Goal: Task Accomplishment & Management: Complete application form

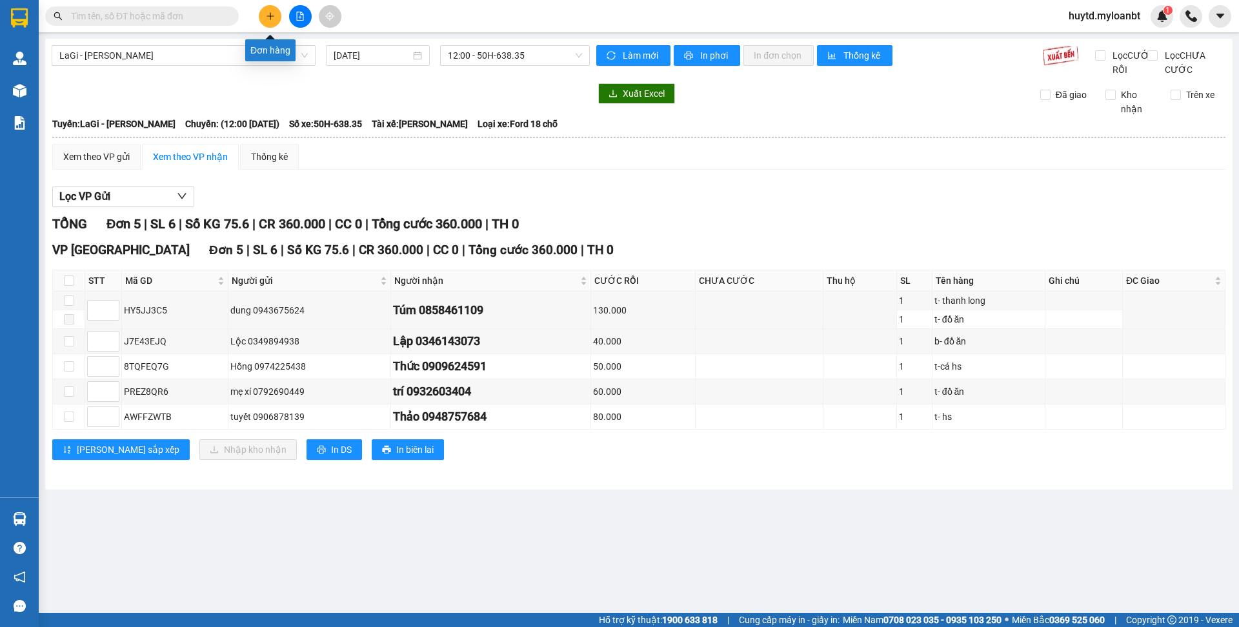
click at [263, 16] on button at bounding box center [270, 16] width 23 height 23
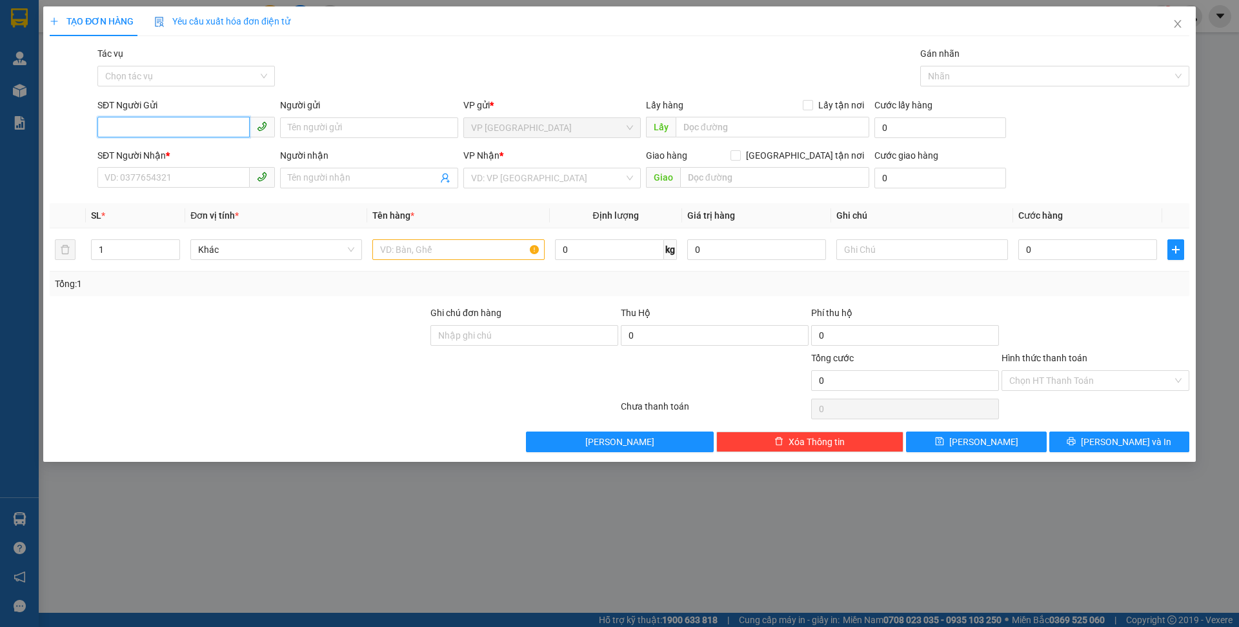
drag, startPoint x: 141, startPoint y: 130, endPoint x: 209, endPoint y: 121, distance: 68.3
click at [158, 128] on input "SĐT Người Gửi" at bounding box center [173, 127] width 152 height 21
type input "0346143073"
click at [361, 130] on input "Người gửi" at bounding box center [368, 127] width 177 height 21
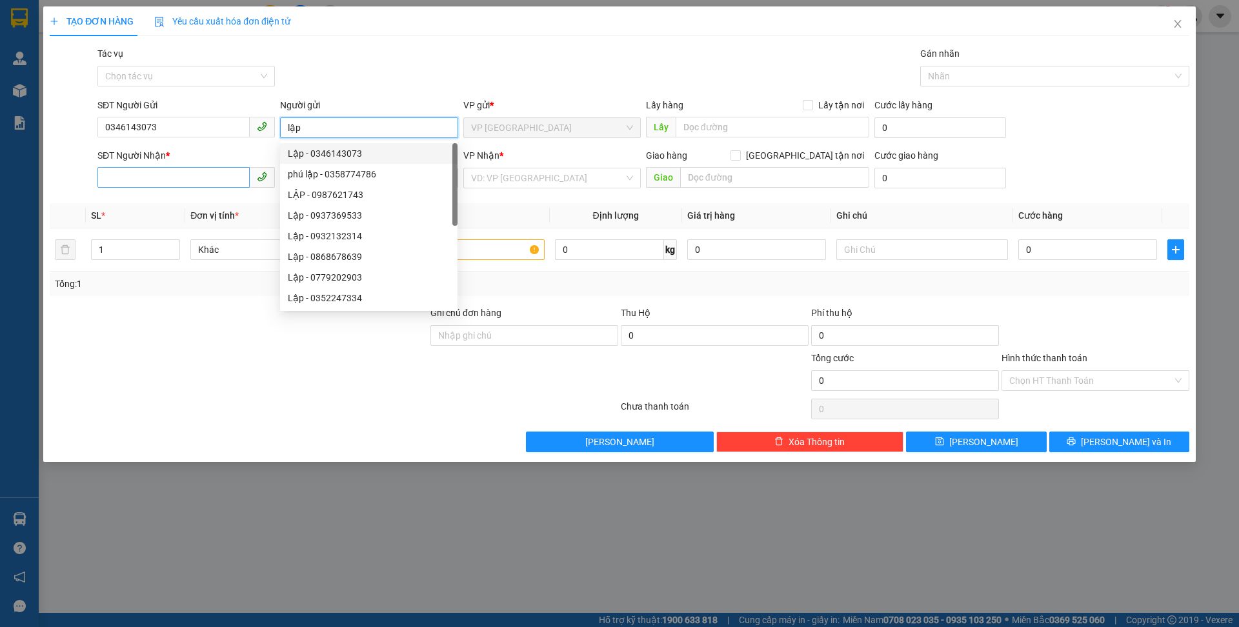
type input "lập"
click at [221, 176] on input "SĐT Người Nhận *" at bounding box center [173, 177] width 152 height 21
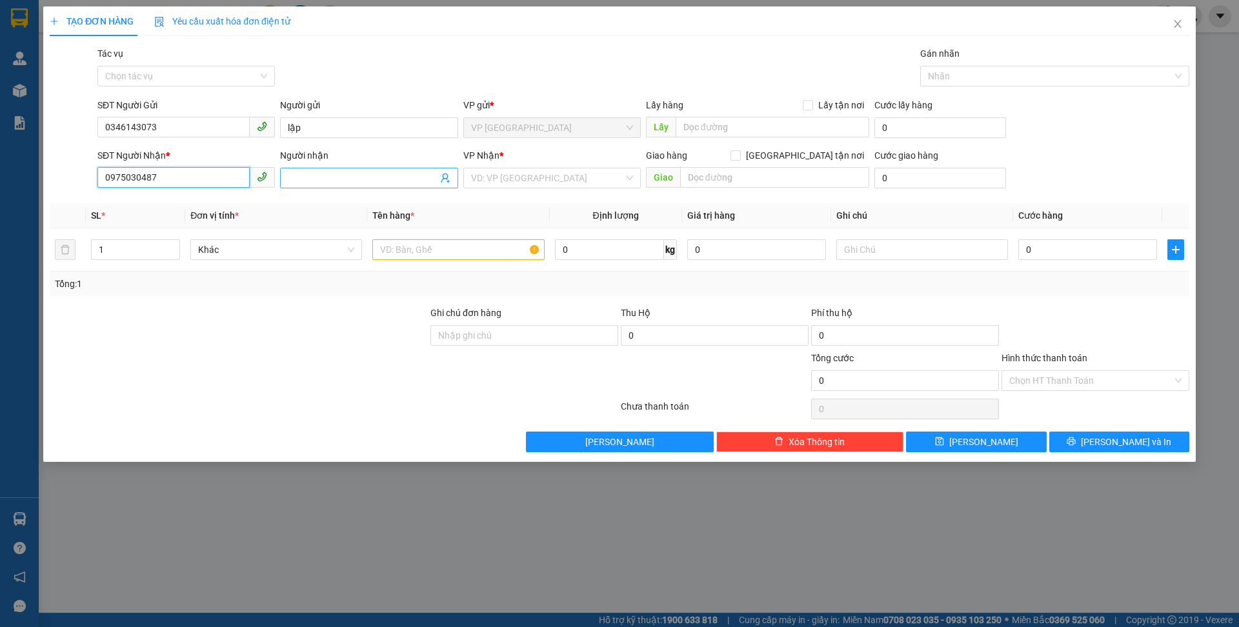
type input "0975030487"
click at [345, 177] on input "Người nhận" at bounding box center [362, 178] width 149 height 14
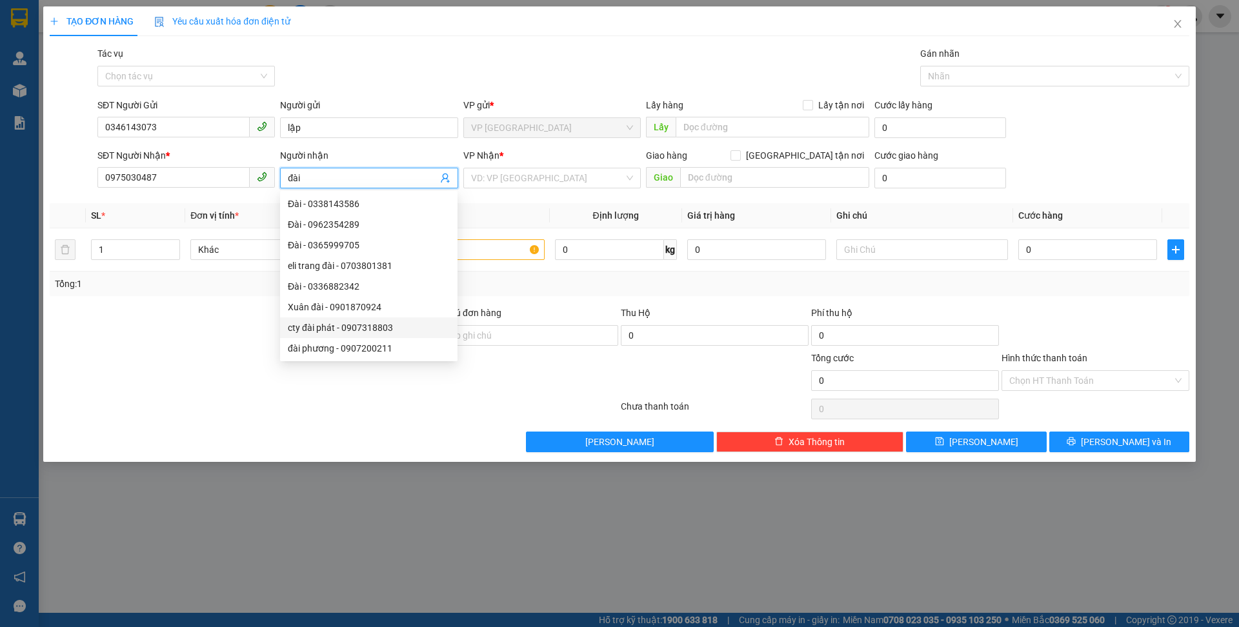
type input "đài"
click at [260, 382] on div at bounding box center [238, 373] width 381 height 45
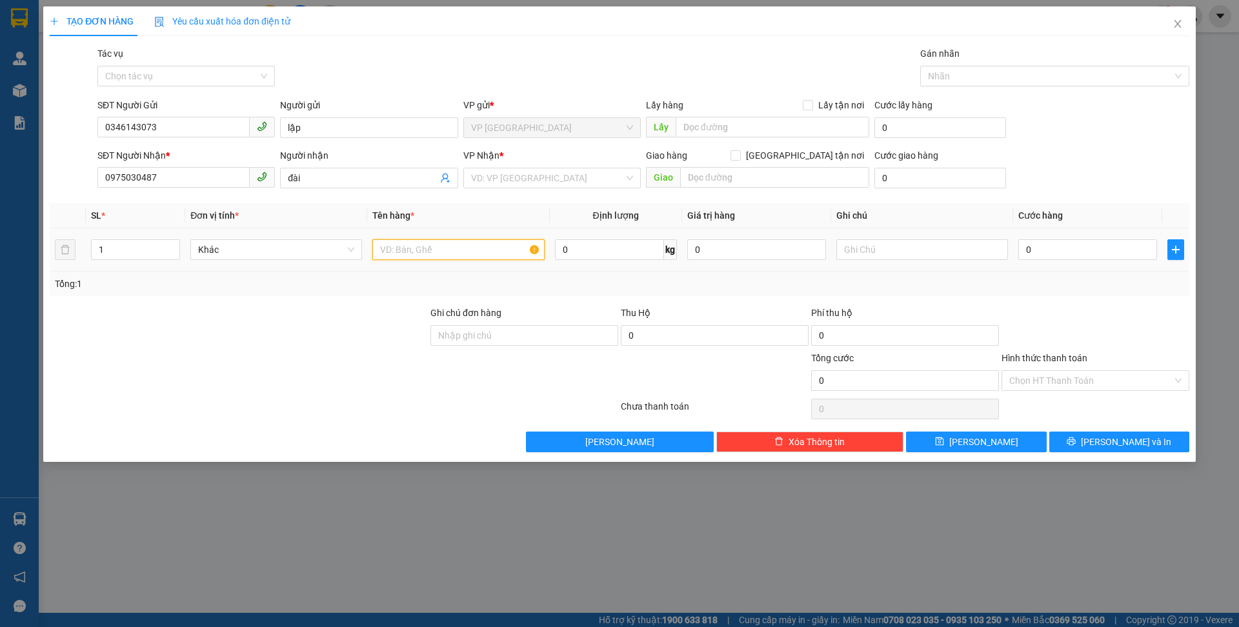
click at [438, 252] on input "text" at bounding box center [458, 249] width 172 height 21
type input "g"
type input "C"
type input "Đ"
type input "D"
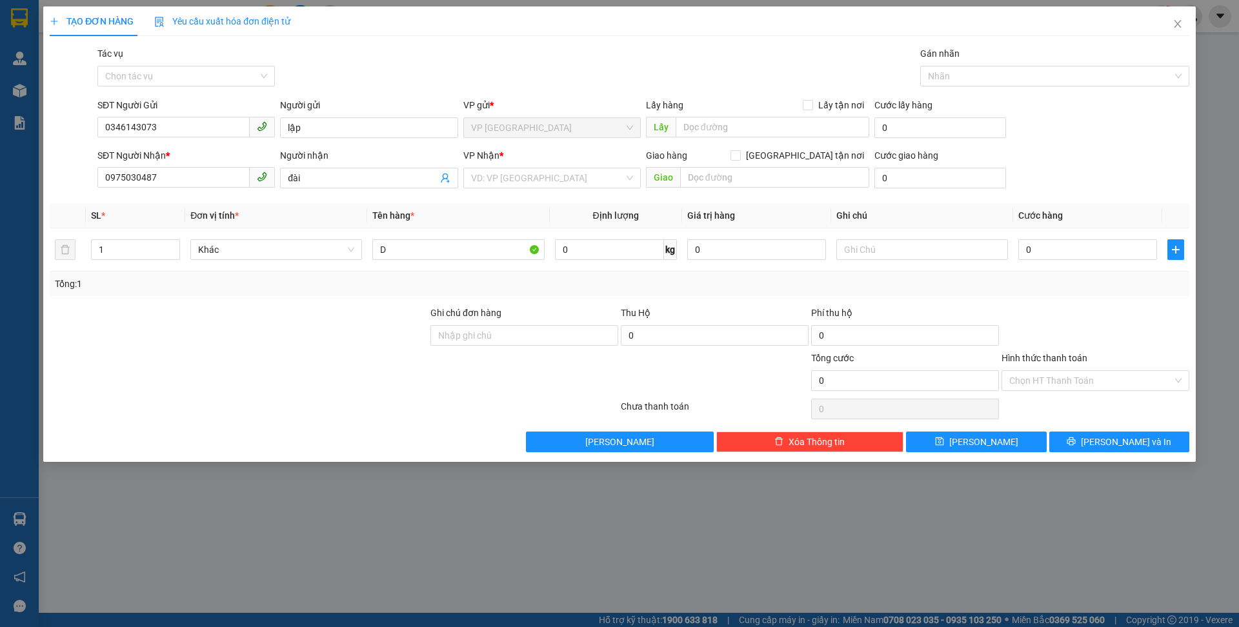
drag, startPoint x: 241, startPoint y: 442, endPoint x: 258, endPoint y: 317, distance: 126.4
click at [243, 422] on div "Transit Pickup Surcharge Ids Transit Deliver Surcharge Ids Transit Deliver Surc…" at bounding box center [620, 249] width 1140 height 406
click at [179, 181] on input "0975030487" at bounding box center [173, 177] width 152 height 21
type input "0"
type input "0393286140"
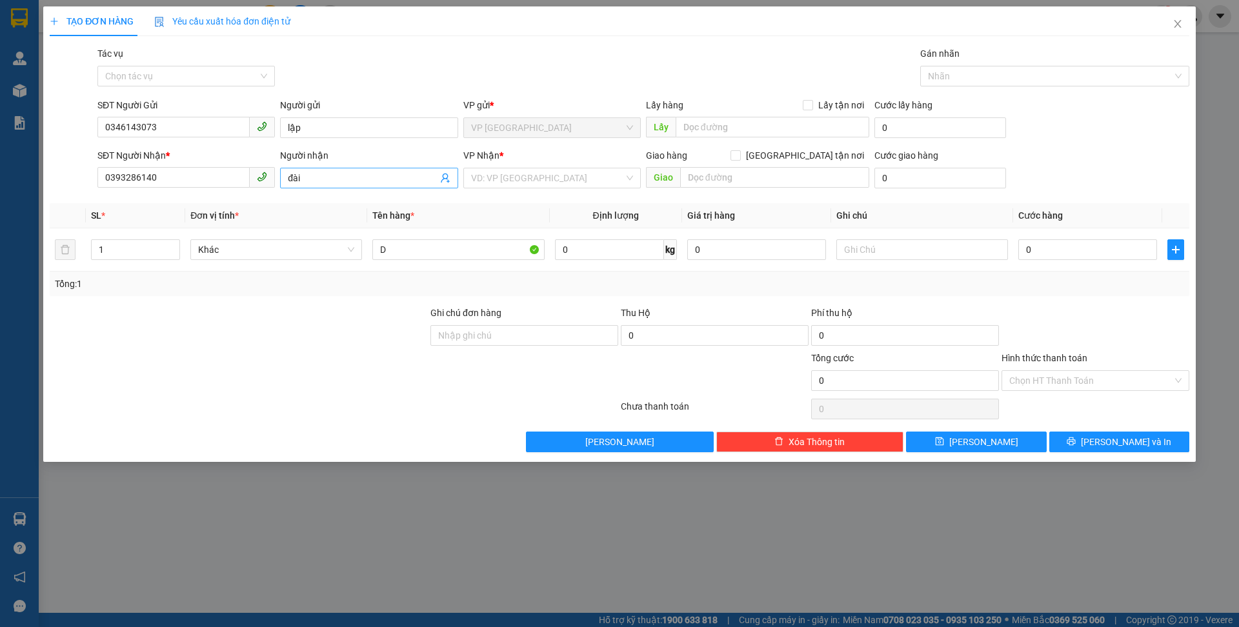
click at [332, 177] on input "đài" at bounding box center [362, 178] width 149 height 14
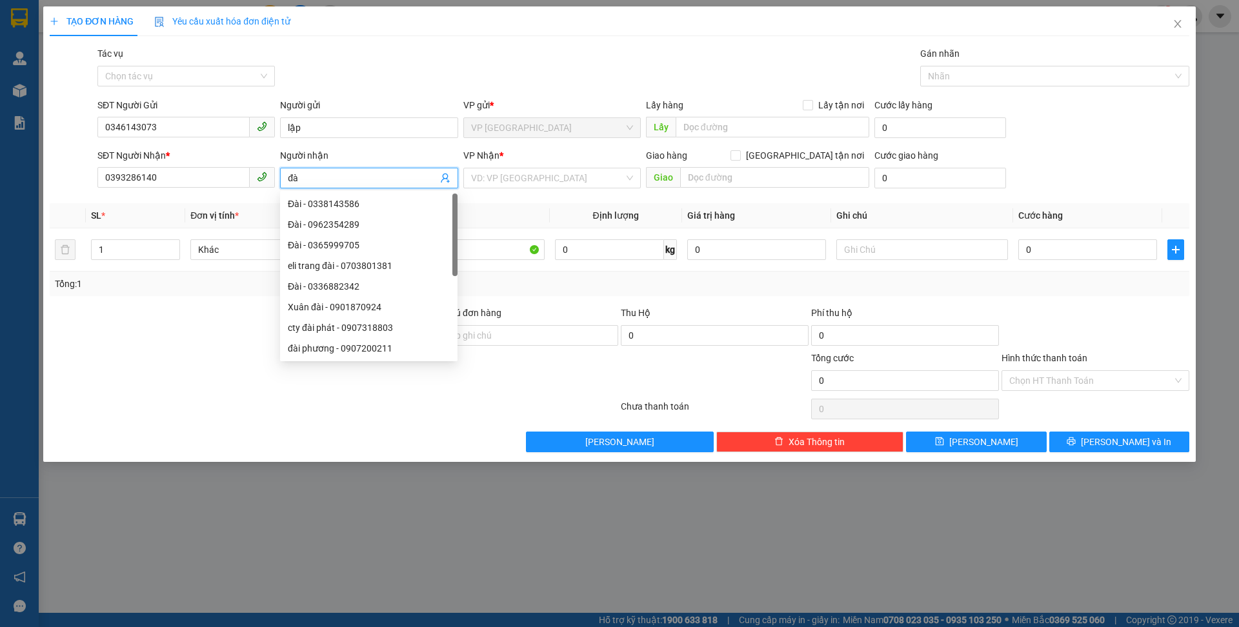
type input "đ"
type input "loan"
click at [198, 396] on div at bounding box center [333, 409] width 571 height 26
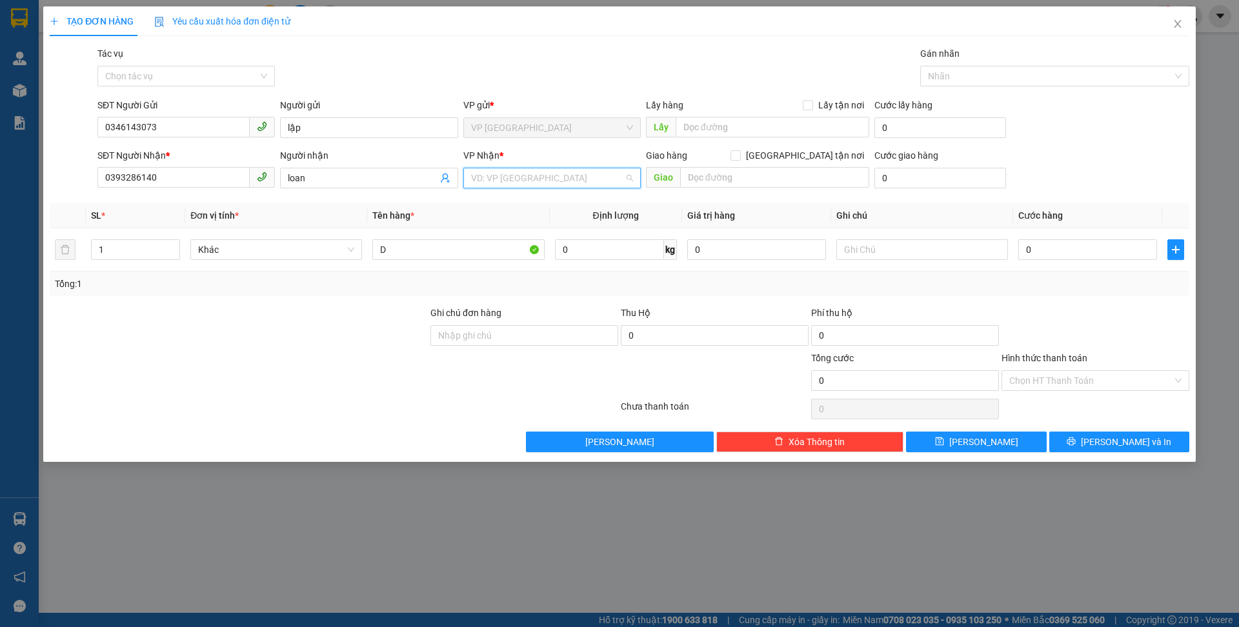
click at [511, 181] on input "search" at bounding box center [547, 177] width 153 height 19
click at [485, 208] on div "LaGi" at bounding box center [552, 204] width 162 height 14
click at [582, 252] on input "0" at bounding box center [609, 249] width 109 height 21
type input "4"
click at [324, 358] on div at bounding box center [238, 373] width 381 height 45
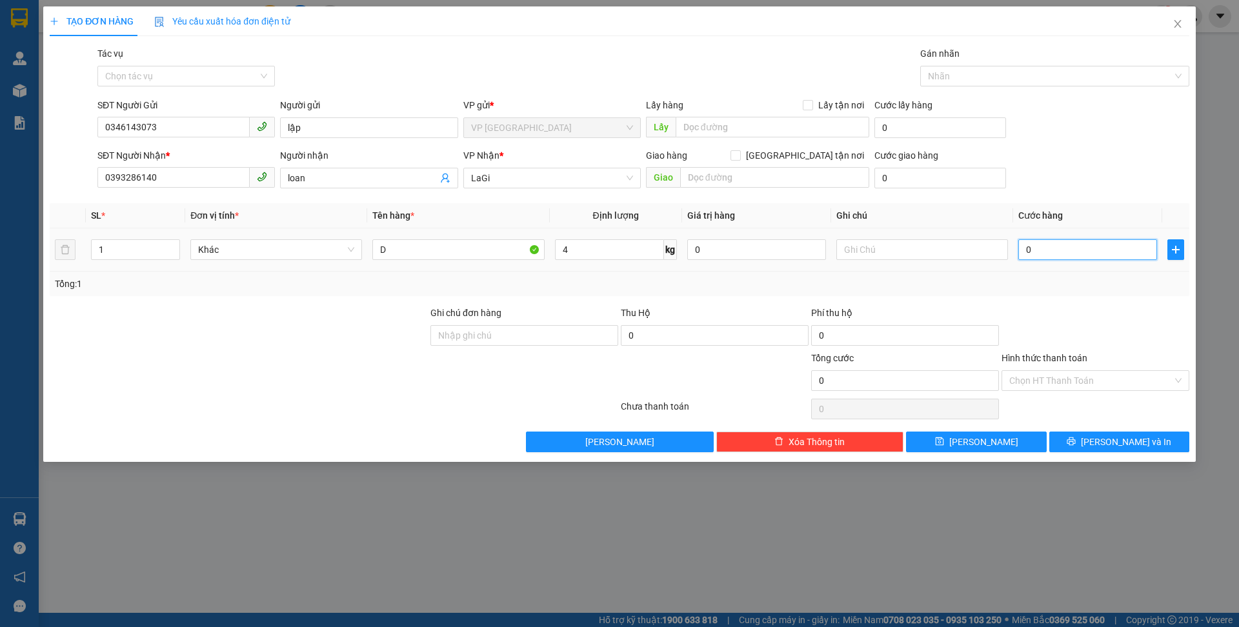
click at [1072, 251] on input "0" at bounding box center [1087, 249] width 139 height 21
click at [272, 360] on div at bounding box center [238, 373] width 381 height 45
click at [428, 252] on input "D" at bounding box center [458, 249] width 172 height 21
type input "giấy nvqs"
drag, startPoint x: 287, startPoint y: 383, endPoint x: 342, endPoint y: 352, distance: 63.0
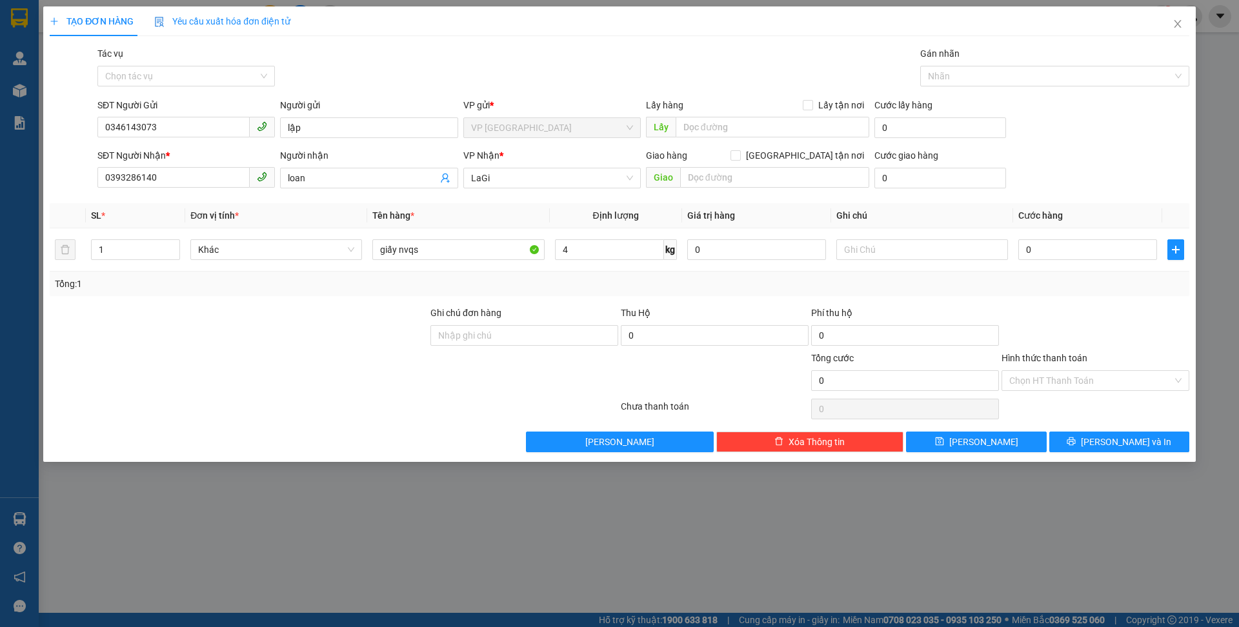
click at [287, 383] on div at bounding box center [238, 373] width 381 height 45
click at [1055, 250] on input "0" at bounding box center [1087, 249] width 139 height 21
click at [1063, 374] on input "Hình thức thanh toán" at bounding box center [1090, 380] width 163 height 19
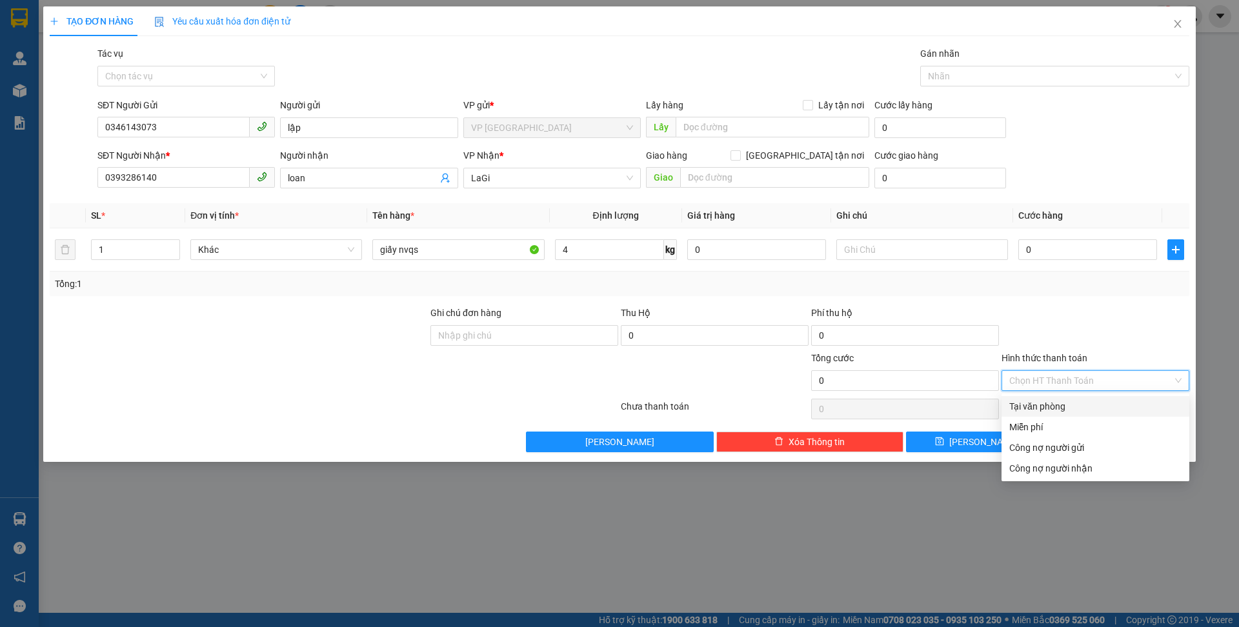
click at [1059, 409] on div "Tại văn phòng" at bounding box center [1095, 406] width 172 height 14
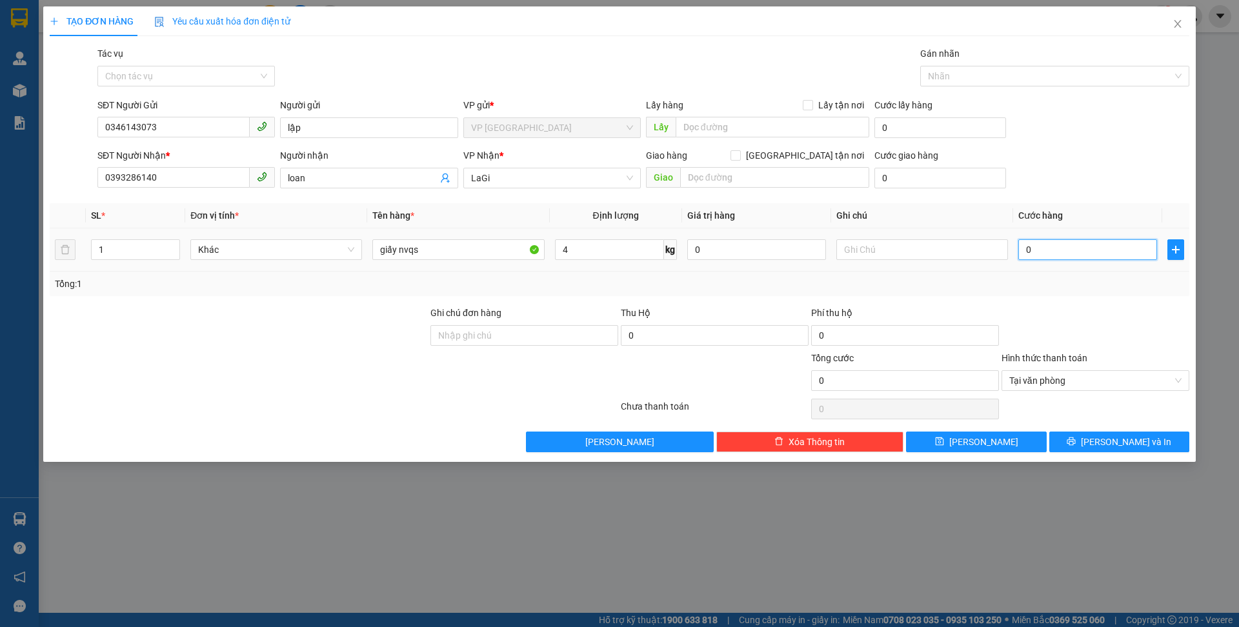
click at [1056, 254] on input "0" at bounding box center [1087, 249] width 139 height 21
type input "4"
type input "40"
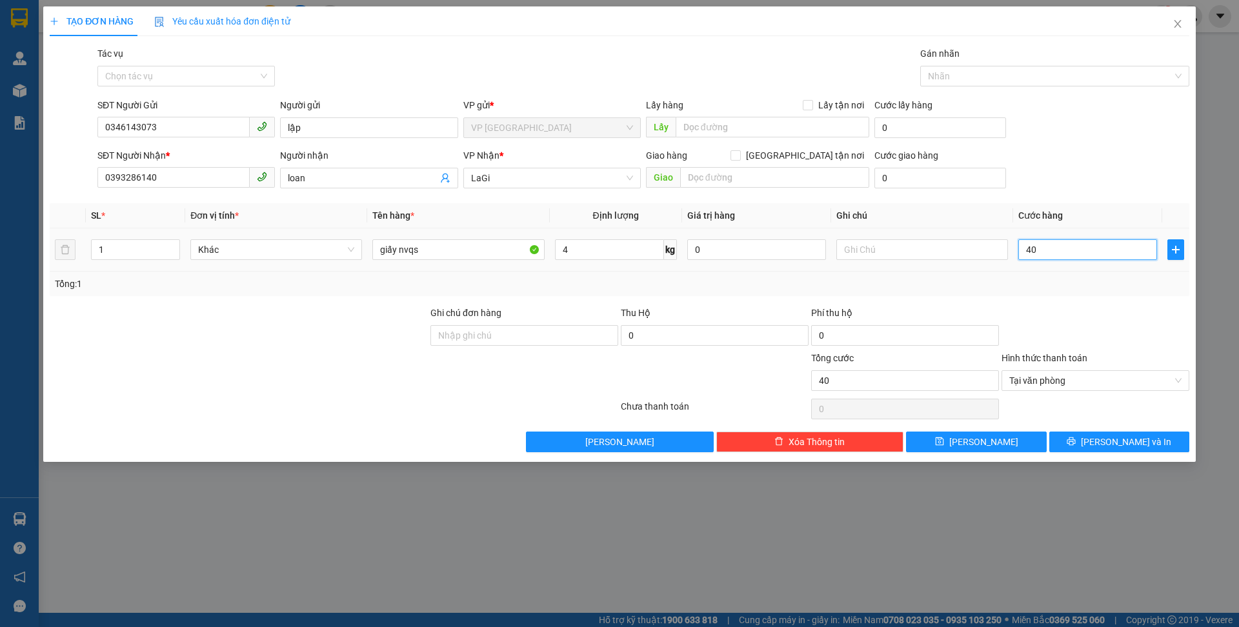
type input "400"
type input "4.000"
type input "40.000"
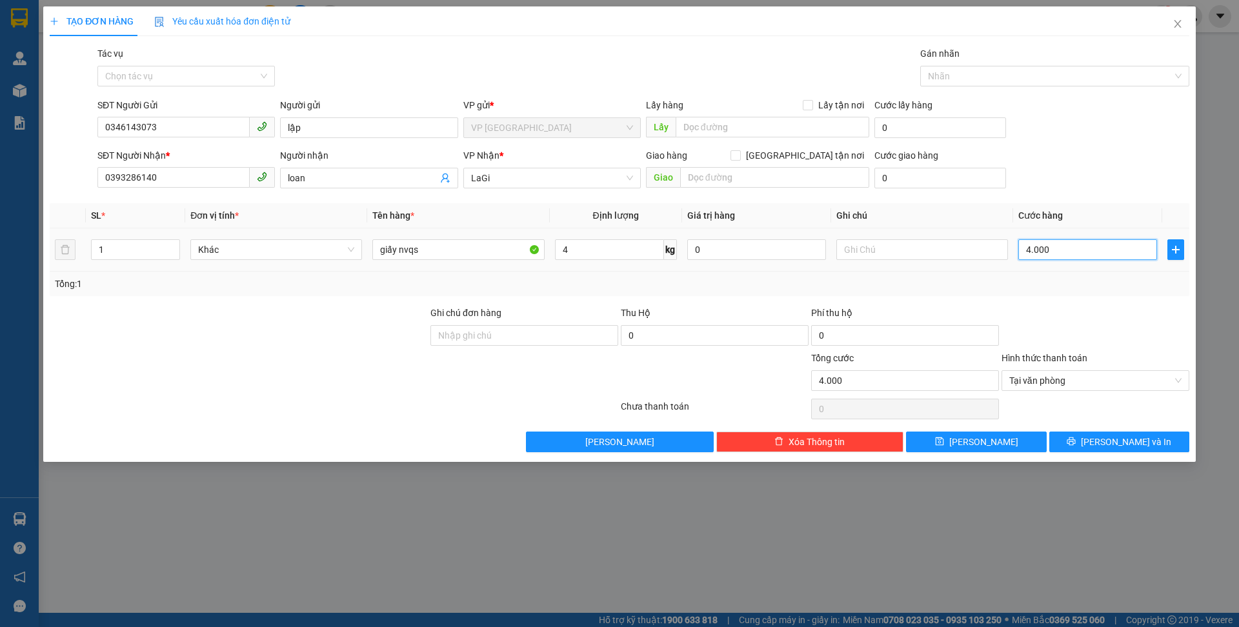
type input "40.000"
drag, startPoint x: 1118, startPoint y: 447, endPoint x: 1091, endPoint y: 434, distance: 29.2
click at [1116, 445] on span "[PERSON_NAME] và In" at bounding box center [1126, 442] width 90 height 14
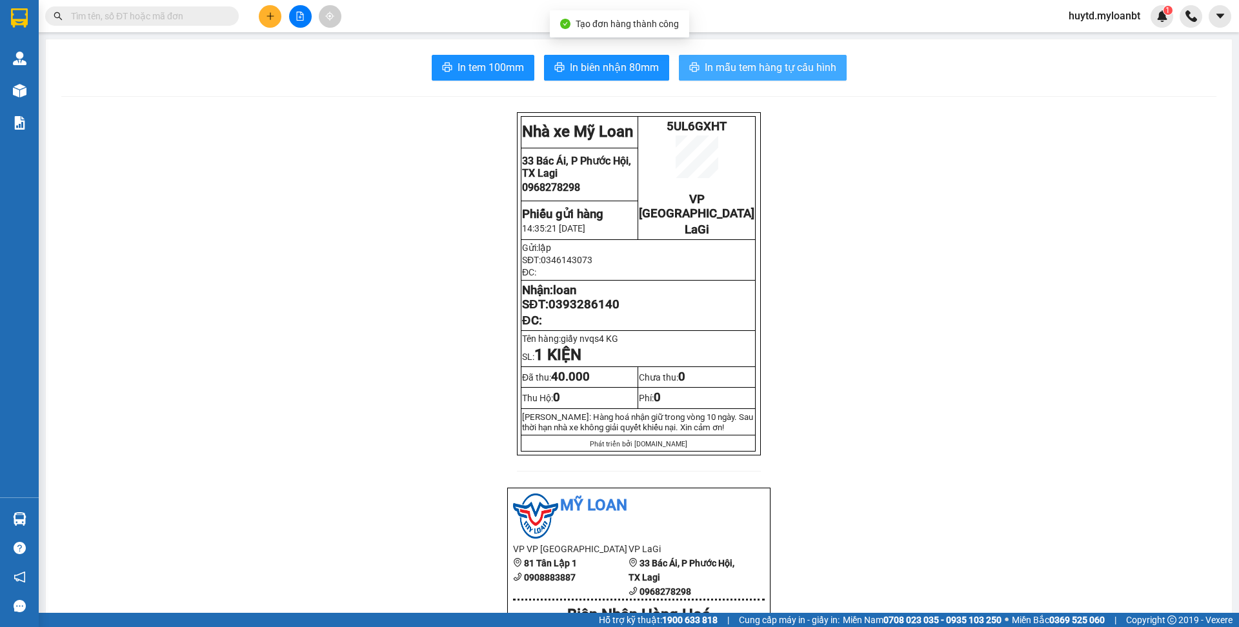
click at [770, 70] on span "In mẫu tem hàng tự cấu hình" at bounding box center [771, 67] width 132 height 16
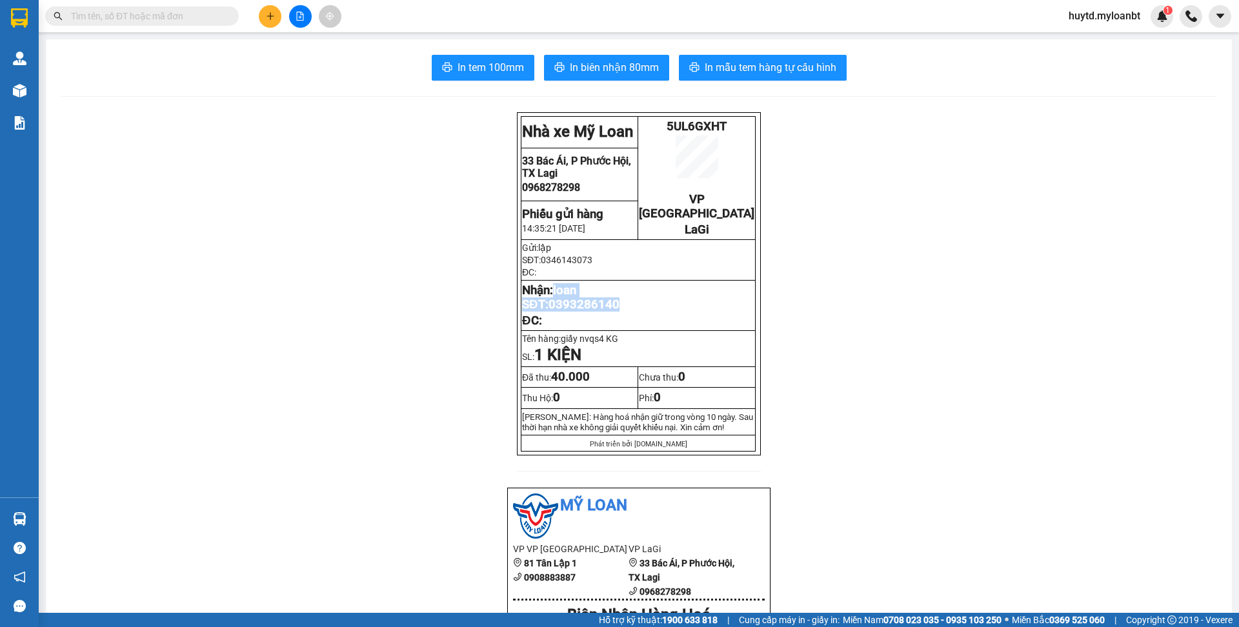
drag, startPoint x: 647, startPoint y: 282, endPoint x: 650, endPoint y: 294, distance: 12.5
click at [650, 294] on p "Nhận: loan SĐT: 0393286140" at bounding box center [638, 297] width 232 height 28
drag, startPoint x: 597, startPoint y: 336, endPoint x: 634, endPoint y: 339, distance: 37.0
click at [534, 346] on p "SL: 1 KIỆN" at bounding box center [638, 355] width 232 height 18
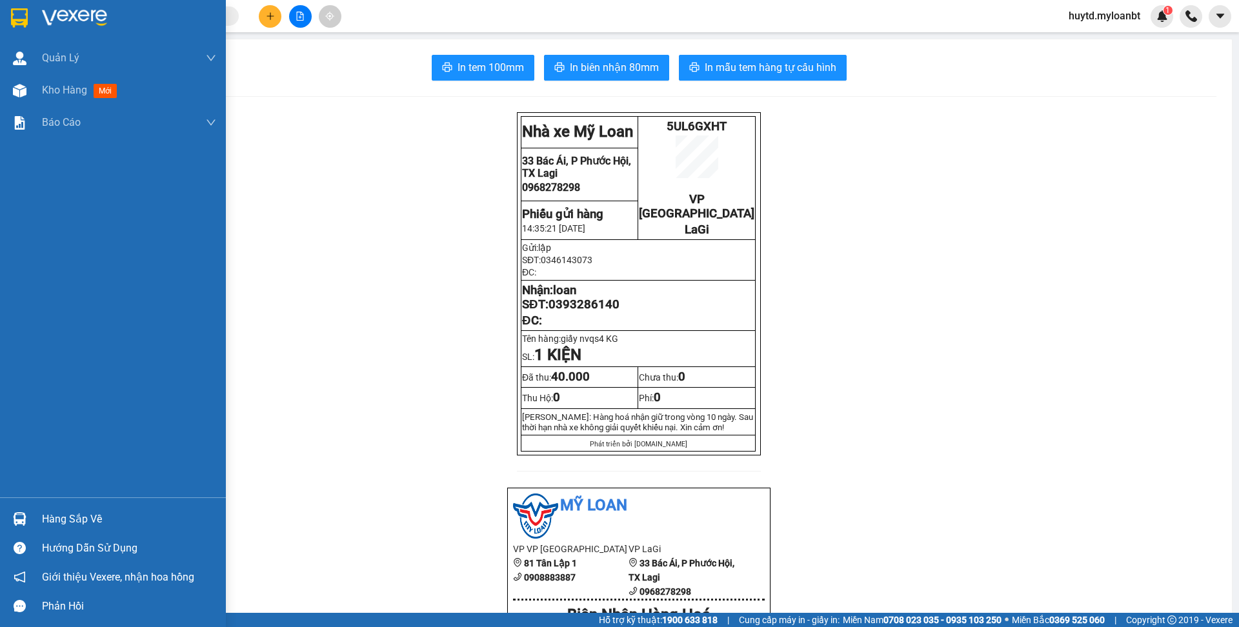
click at [128, 520] on div "Hàng sắp về" at bounding box center [129, 519] width 174 height 19
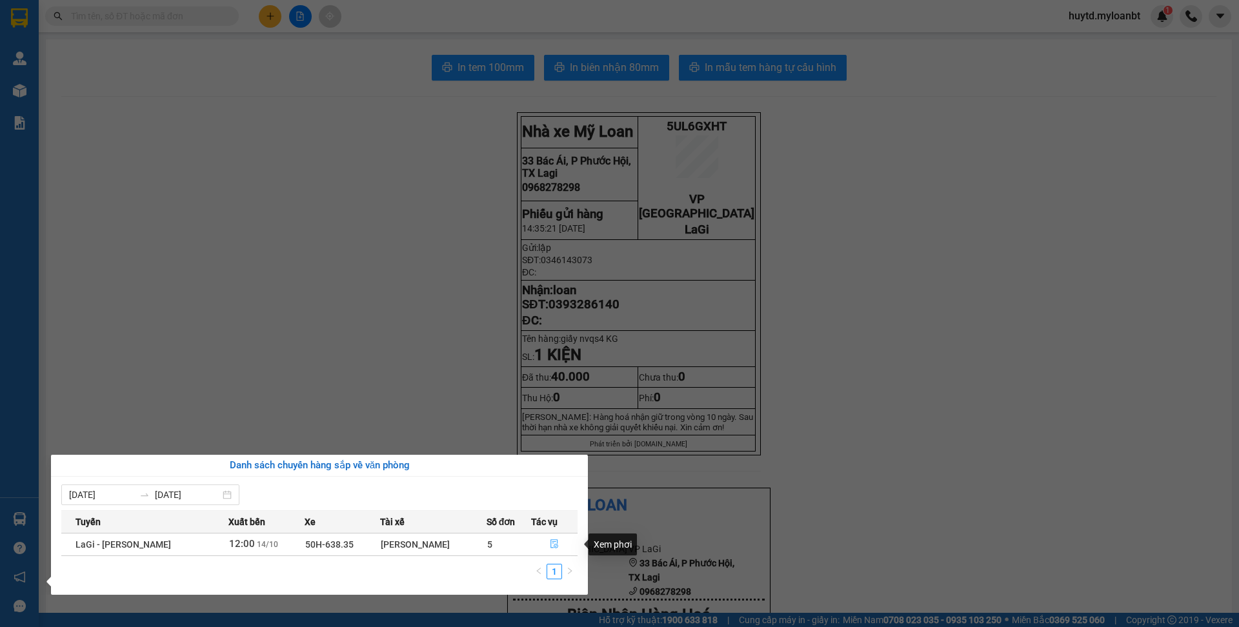
click at [556, 545] on icon "file-done" at bounding box center [554, 544] width 8 height 9
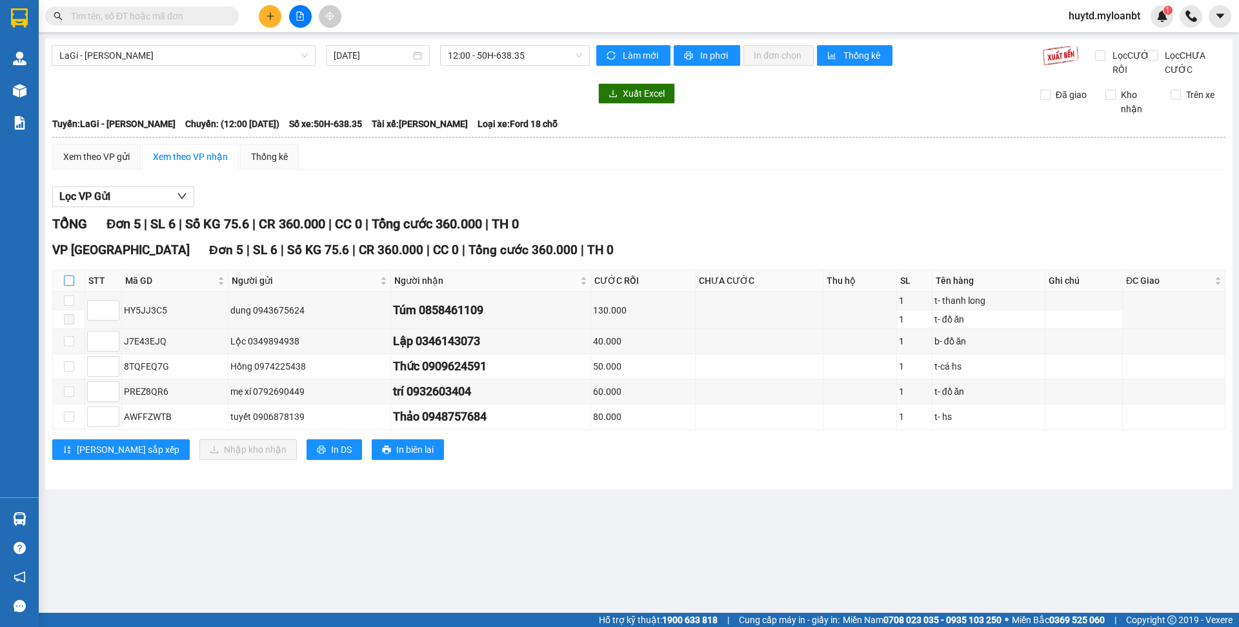
click at [70, 286] on input "checkbox" at bounding box center [69, 281] width 10 height 10
checkbox input "true"
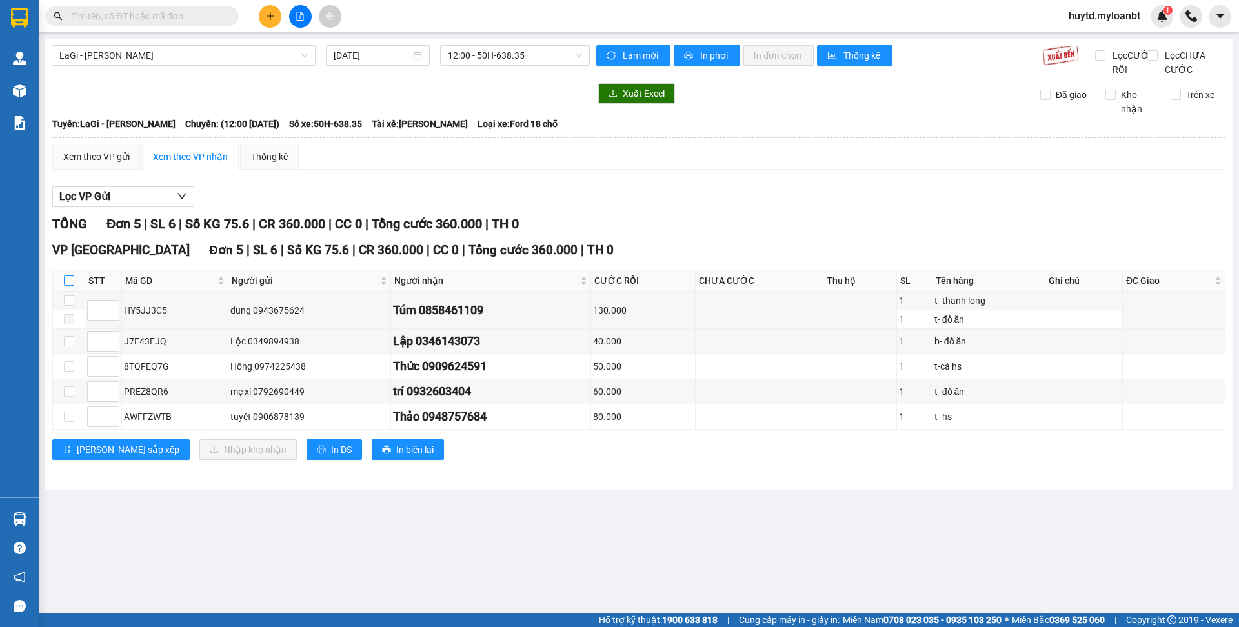
checkbox input "true"
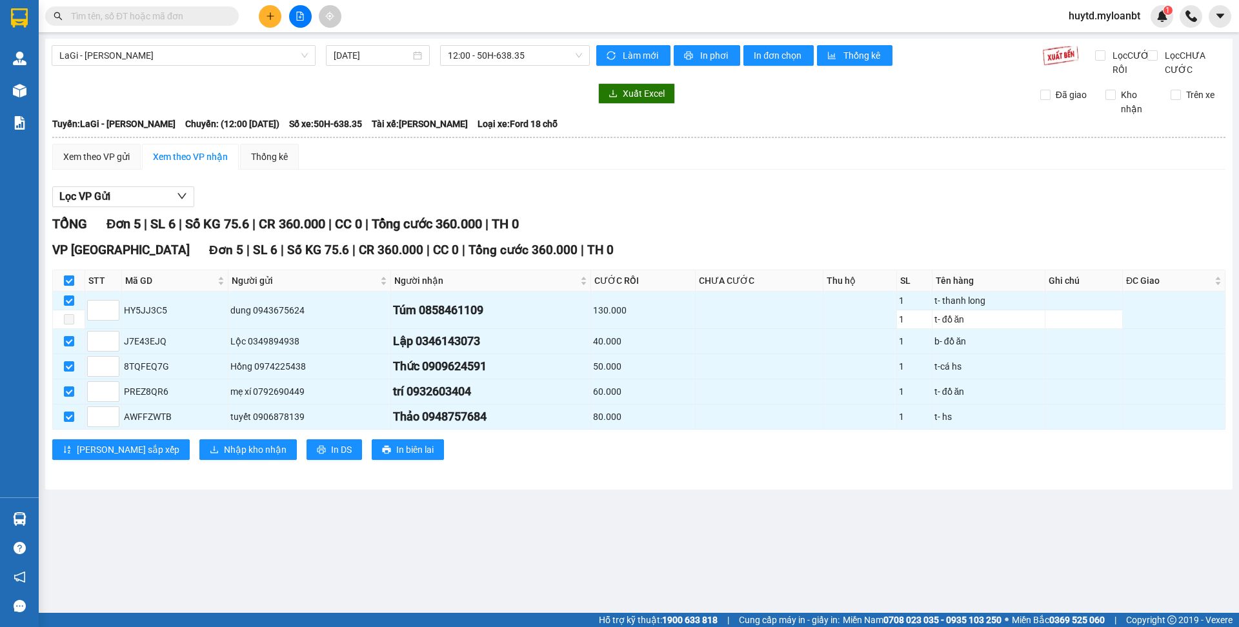
click at [70, 286] on input "checkbox" at bounding box center [69, 281] width 10 height 10
checkbox input "false"
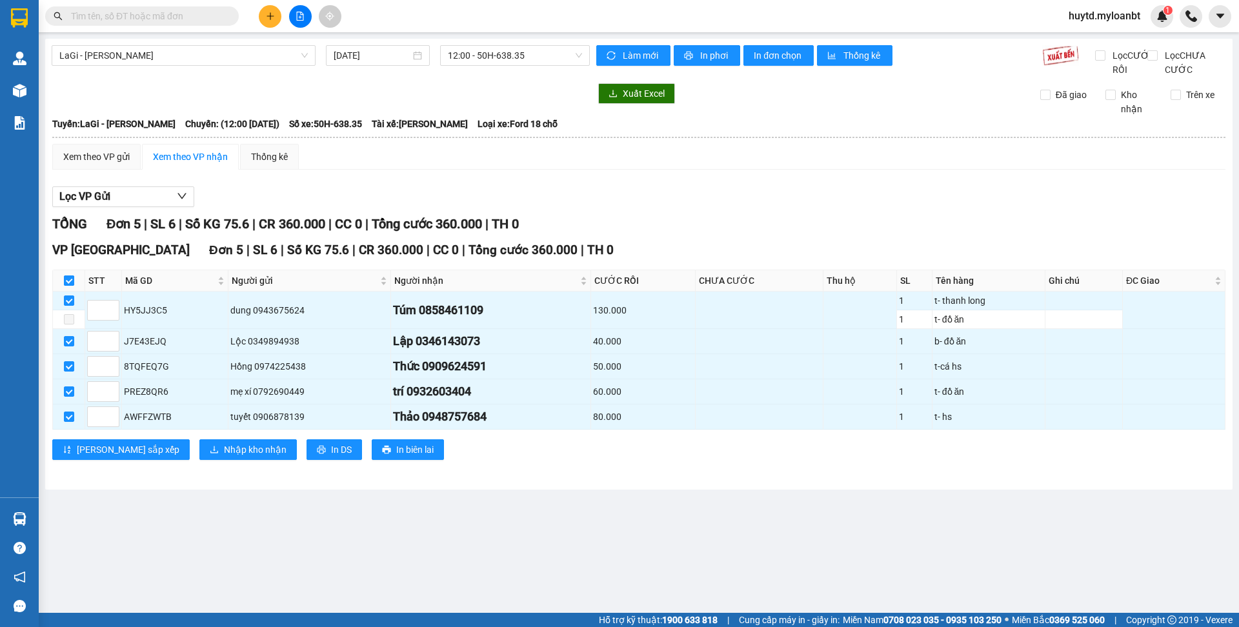
checkbox input "false"
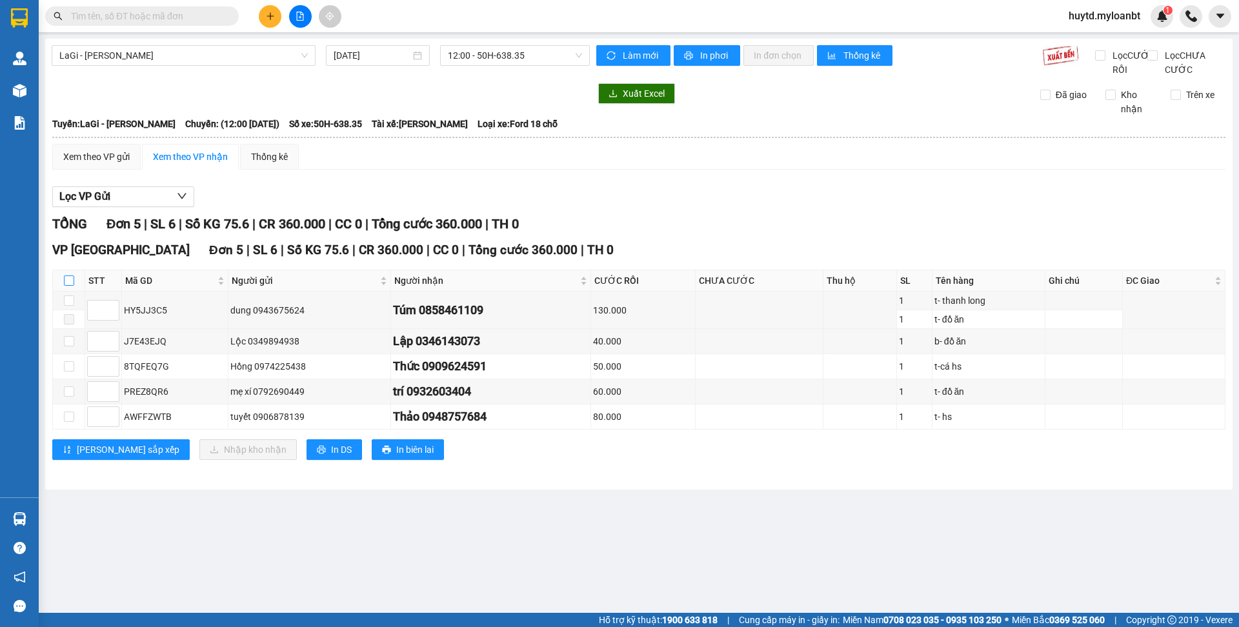
click at [70, 286] on input "checkbox" at bounding box center [69, 281] width 10 height 10
checkbox input "true"
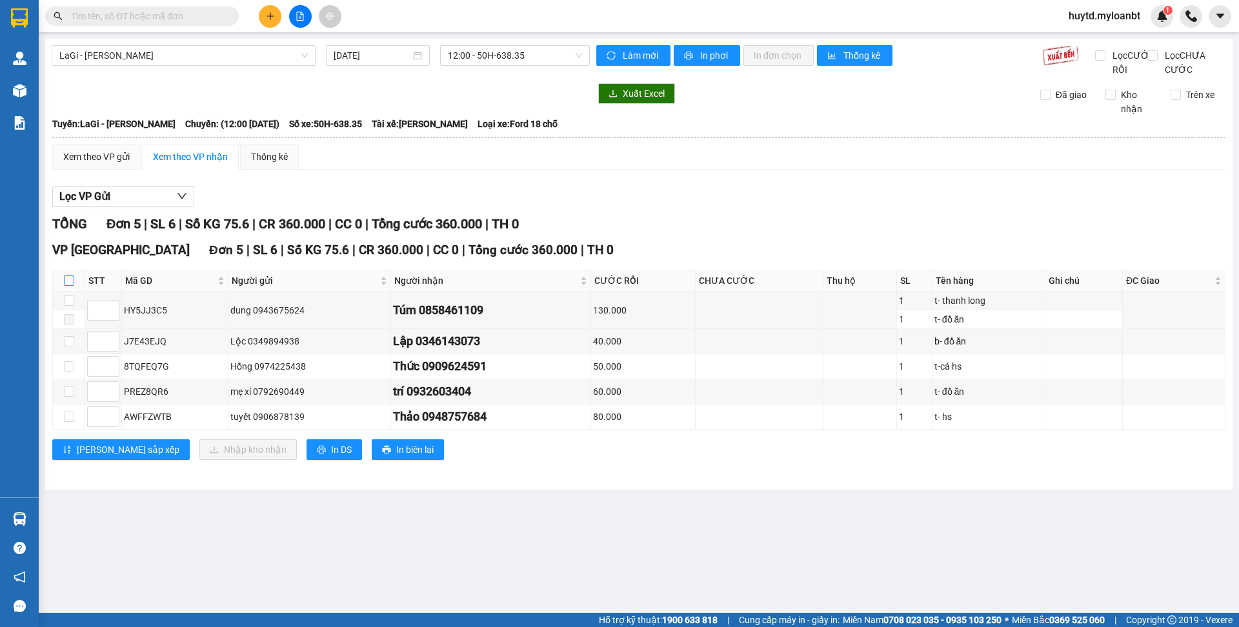
checkbox input "true"
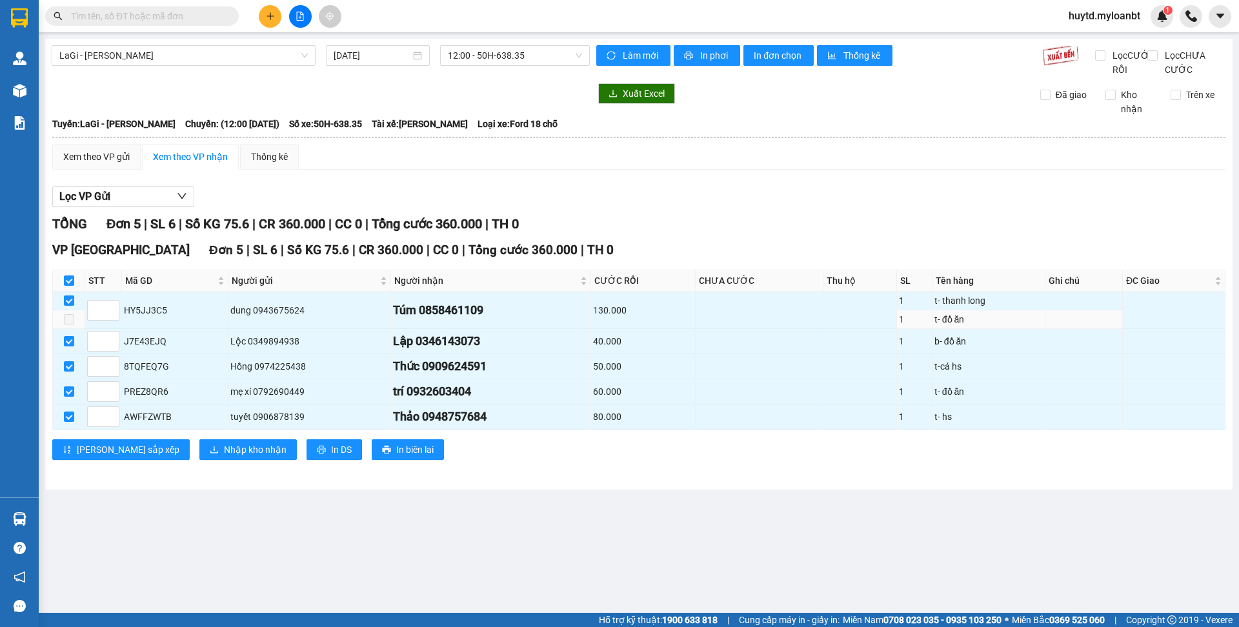
click at [63, 329] on td at bounding box center [69, 319] width 32 height 19
click at [224, 457] on span "Nhập kho nhận" at bounding box center [255, 450] width 63 height 14
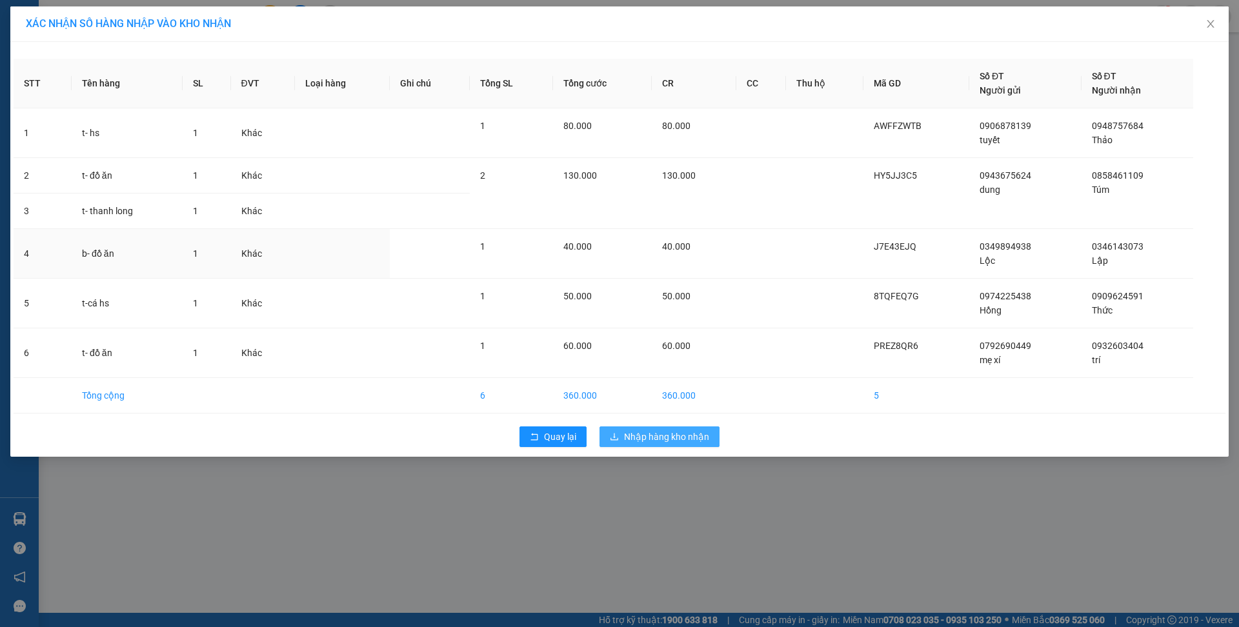
click at [668, 276] on td "40.000" at bounding box center [694, 254] width 84 height 50
drag, startPoint x: 665, startPoint y: 422, endPoint x: 667, endPoint y: 435, distance: 13.2
click at [665, 425] on div "Quay lại Nhập hàng kho nhận" at bounding box center [620, 437] width 1212 height 34
click at [667, 435] on span "Nhập hàng kho nhận" at bounding box center [666, 437] width 85 height 14
